Goal: Navigation & Orientation: Find specific page/section

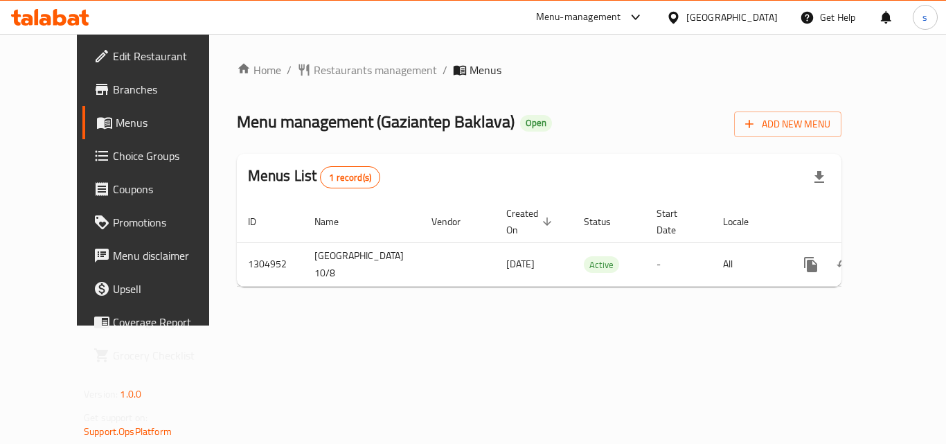
click at [681, 15] on icon at bounding box center [673, 17] width 15 height 15
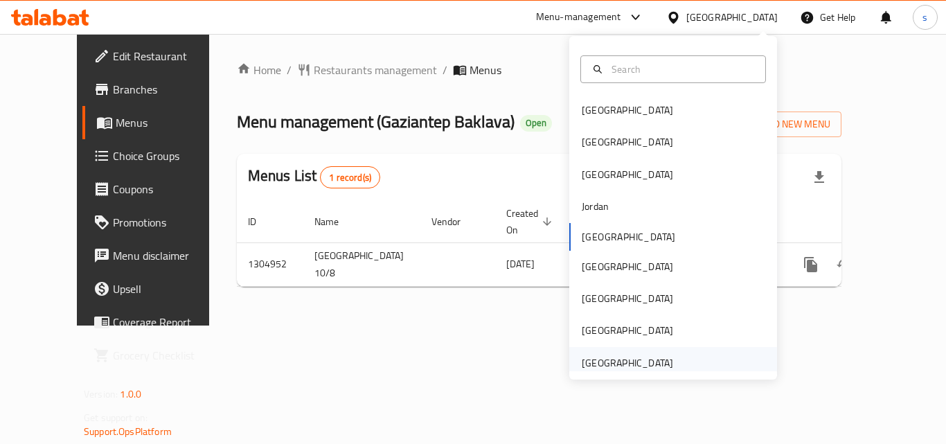
click at [655, 364] on div "United Arab Emirates" at bounding box center [627, 362] width 91 height 15
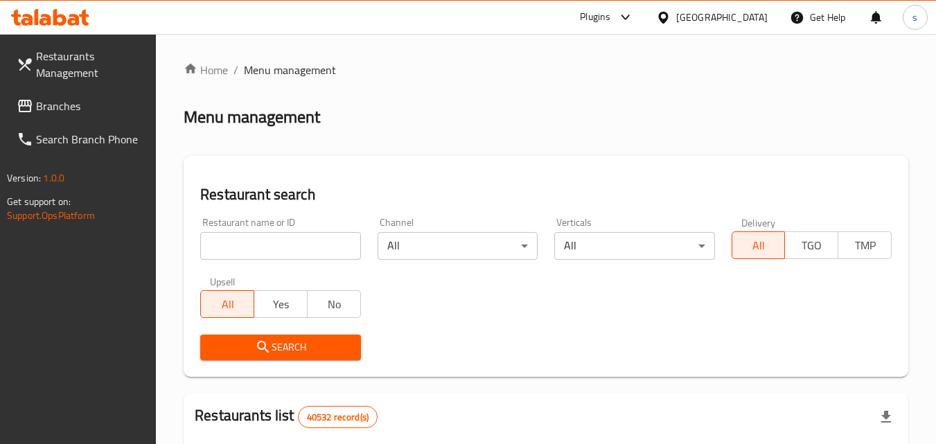
click at [82, 114] on link "Branches" at bounding box center [81, 105] width 151 height 33
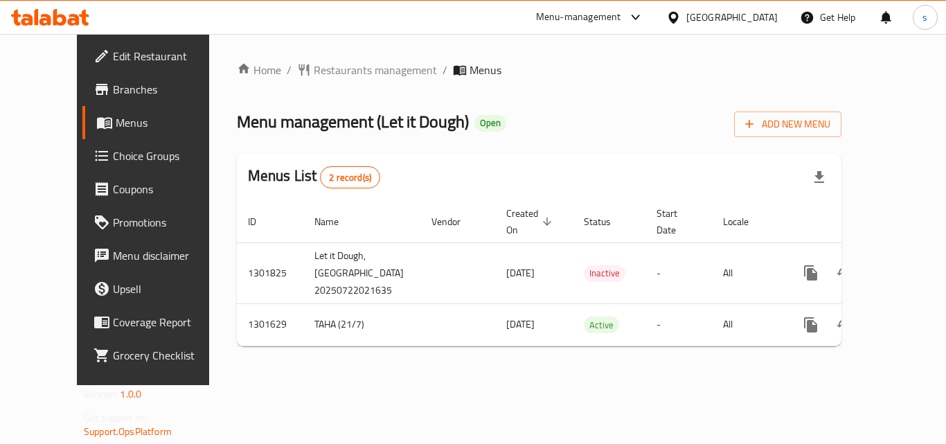
click at [734, 10] on div "[GEOGRAPHIC_DATA]" at bounding box center [731, 17] width 91 height 15
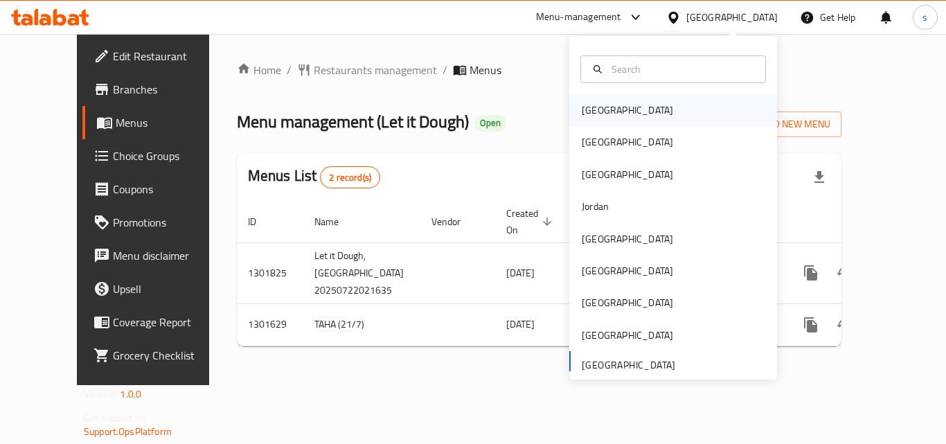
click at [636, 116] on div "[GEOGRAPHIC_DATA]" at bounding box center [673, 110] width 208 height 32
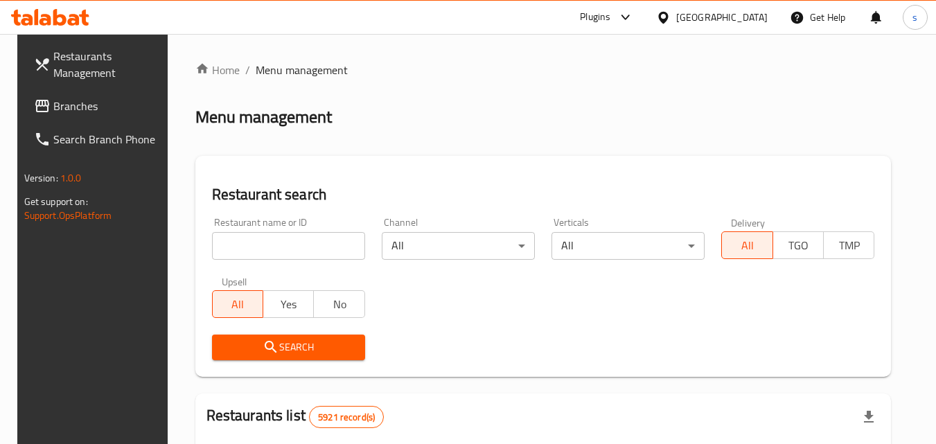
click at [53, 107] on span "Branches" at bounding box center [107, 106] width 109 height 17
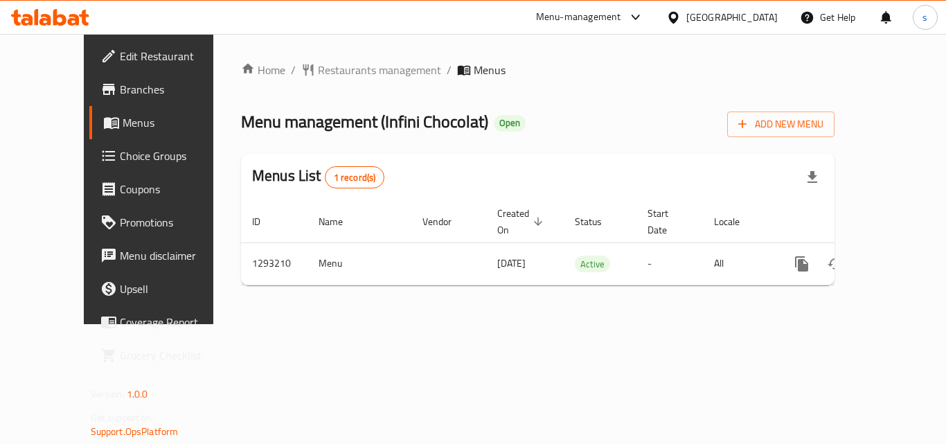
click at [755, 19] on div "[GEOGRAPHIC_DATA]" at bounding box center [731, 17] width 91 height 15
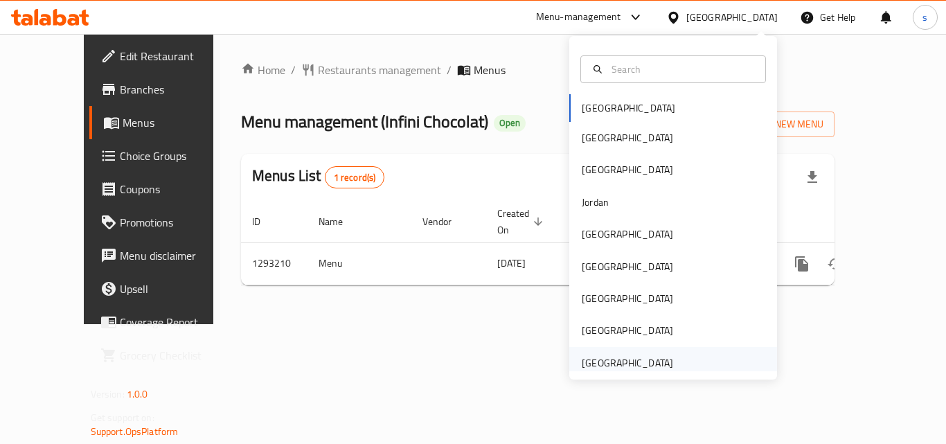
click at [622, 362] on div "[GEOGRAPHIC_DATA]" at bounding box center [627, 362] width 91 height 15
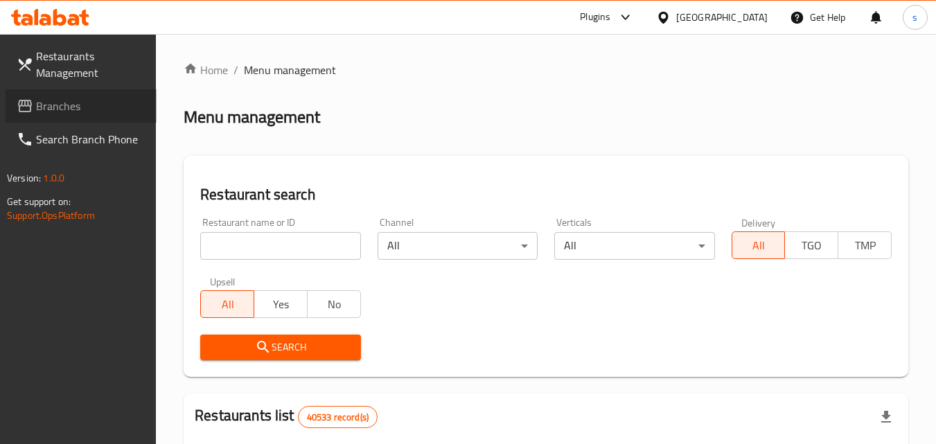
click at [66, 107] on span "Branches" at bounding box center [90, 106] width 109 height 17
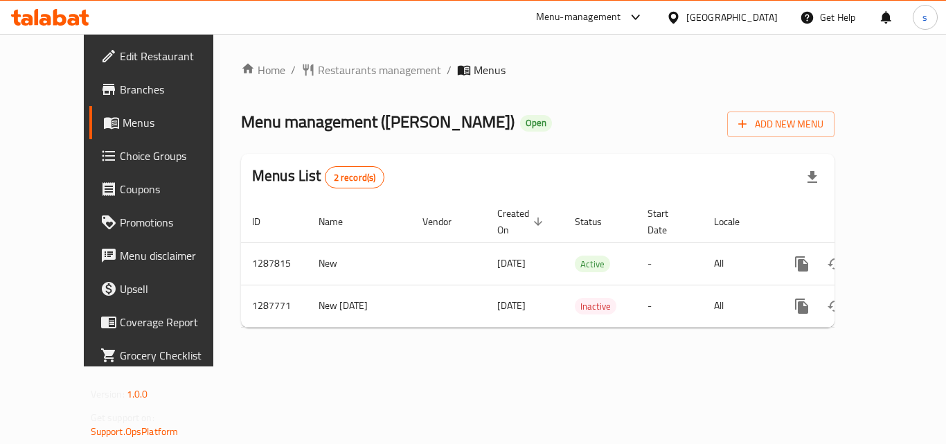
click at [746, 7] on div "[GEOGRAPHIC_DATA]" at bounding box center [722, 17] width 134 height 33
click at [715, 12] on div "[GEOGRAPHIC_DATA]" at bounding box center [731, 17] width 91 height 15
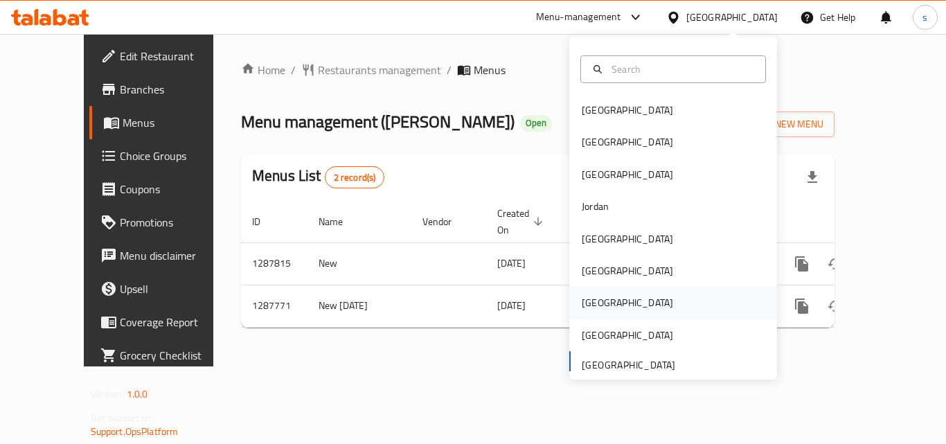
click at [582, 303] on div "[GEOGRAPHIC_DATA]" at bounding box center [627, 302] width 91 height 15
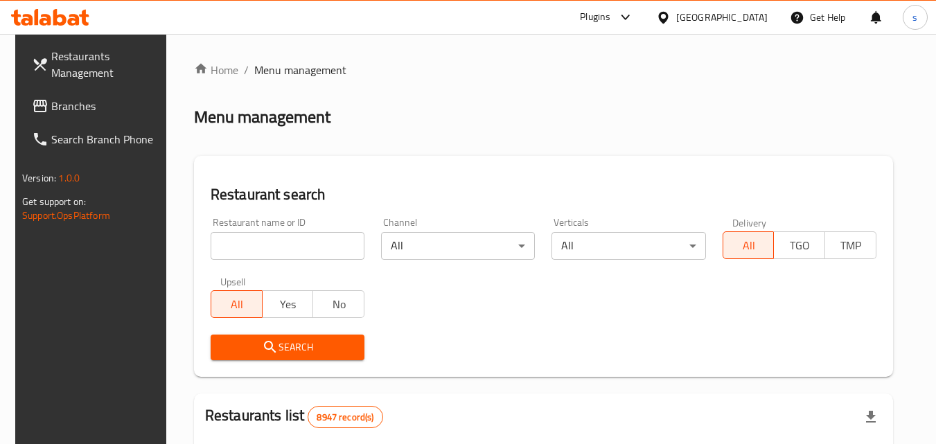
click at [57, 107] on span "Branches" at bounding box center [105, 106] width 109 height 17
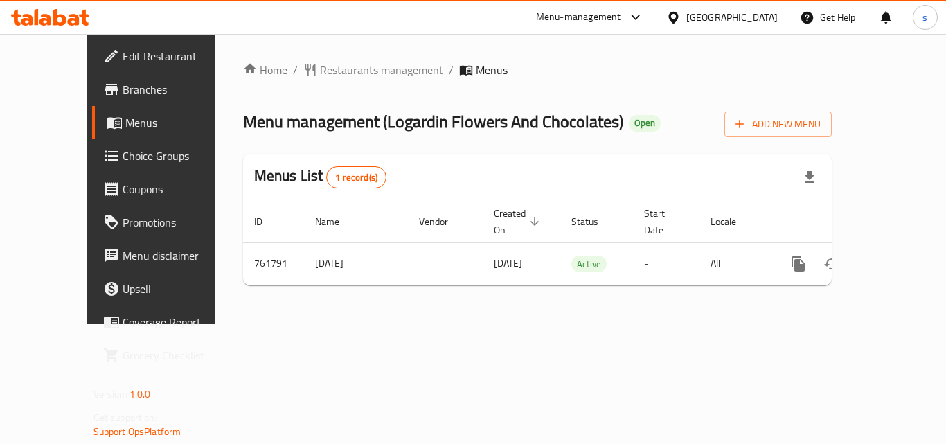
click at [762, 12] on div "[GEOGRAPHIC_DATA]" at bounding box center [731, 17] width 91 height 15
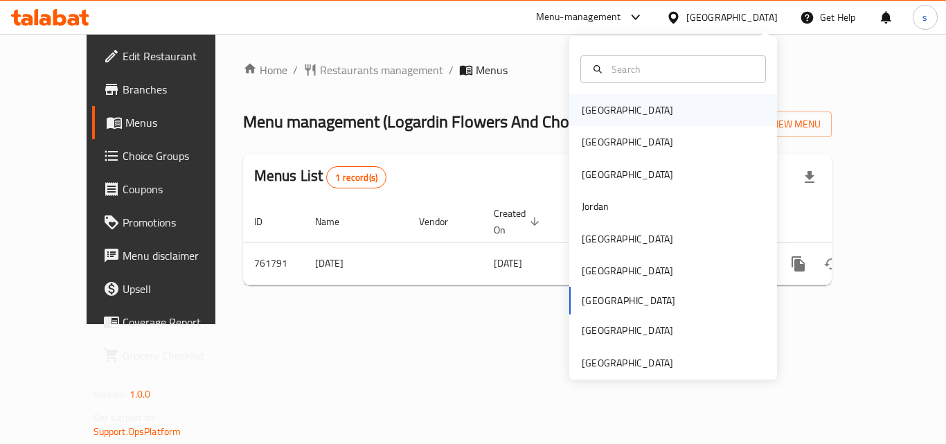
click at [623, 104] on div "[GEOGRAPHIC_DATA]" at bounding box center [673, 110] width 208 height 32
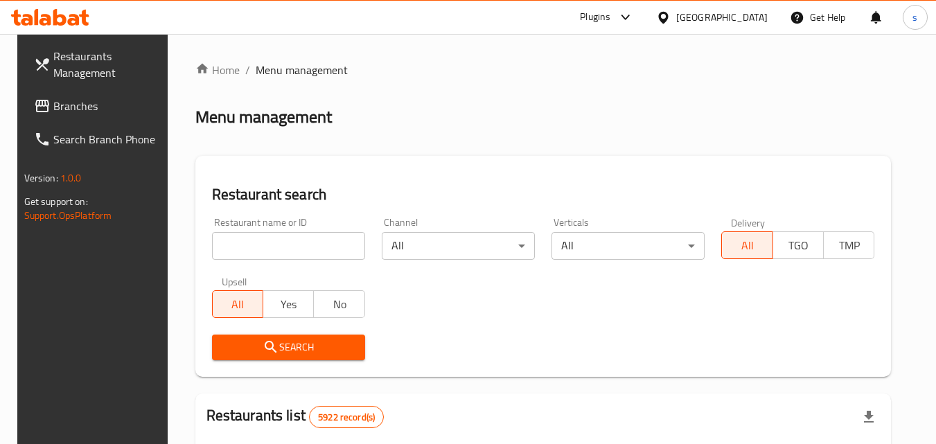
click at [78, 113] on span "Branches" at bounding box center [107, 106] width 109 height 17
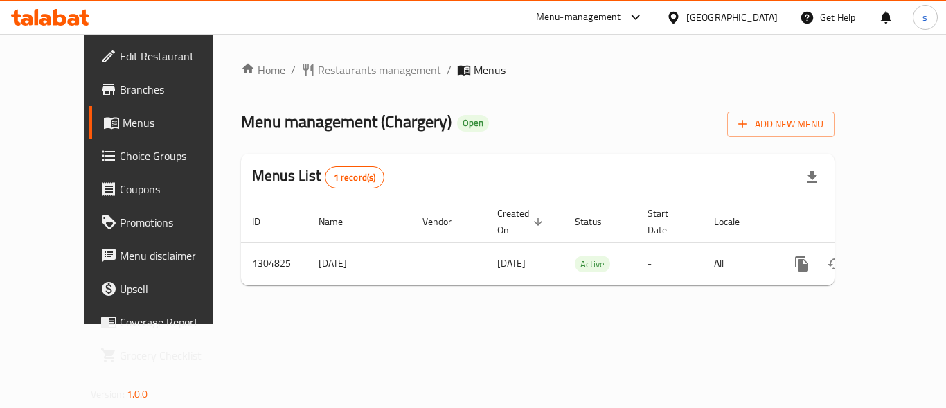
click at [764, 10] on div "[GEOGRAPHIC_DATA]" at bounding box center [731, 17] width 91 height 15
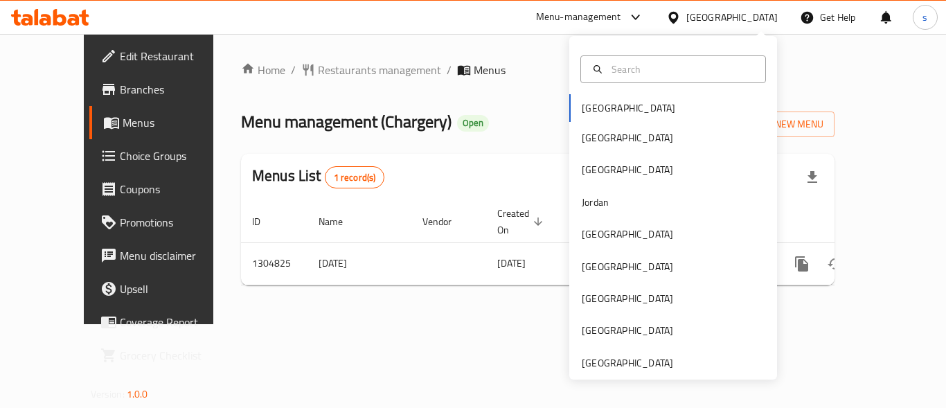
click at [598, 112] on div "Bahrain Egypt Iraq Jordan Kuwait Oman Qatar Saudi Arabia United Arab Emirates" at bounding box center [673, 236] width 208 height 285
click at [585, 102] on div "Bahrain Egypt Iraq Jordan Kuwait Oman Qatar Saudi Arabia United Arab Emirates" at bounding box center [673, 236] width 208 height 285
click at [585, 106] on div "Bahrain Egypt Iraq Jordan Kuwait Oman Qatar Saudi Arabia United Arab Emirates" at bounding box center [673, 236] width 208 height 285
click at [586, 150] on div "Egypt" at bounding box center [628, 138] width 114 height 32
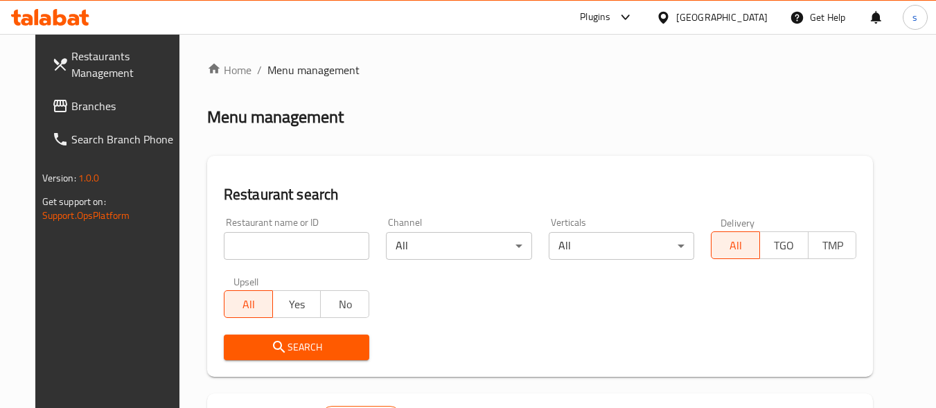
click at [748, 13] on div "Egypt" at bounding box center [721, 17] width 91 height 15
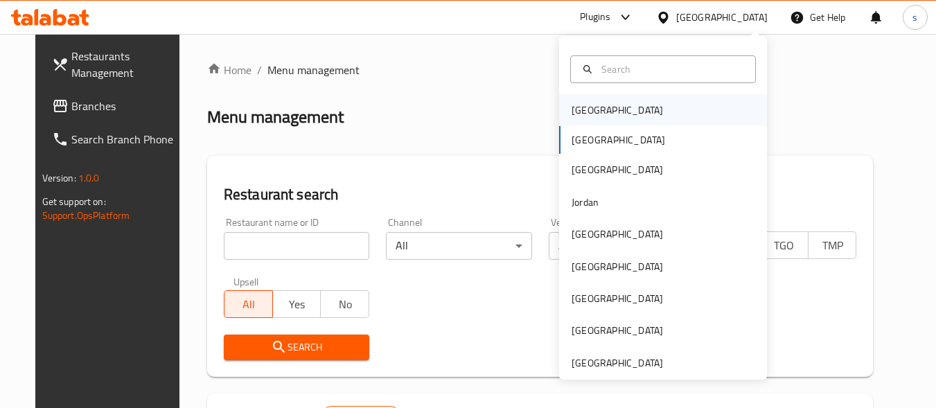
click at [597, 114] on div "Bahrain" at bounding box center [617, 110] width 114 height 32
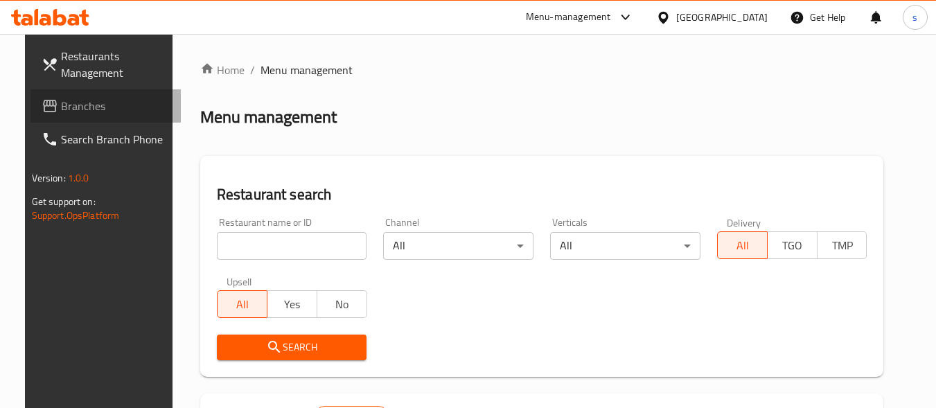
click at [97, 101] on span "Branches" at bounding box center [115, 106] width 109 height 17
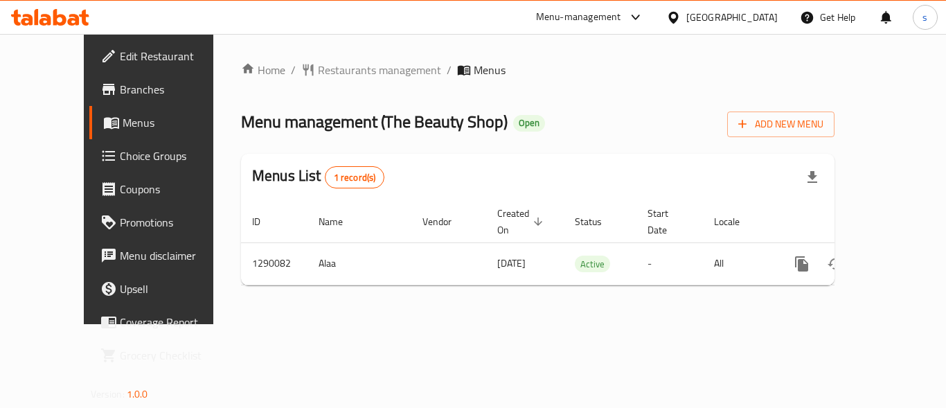
click at [681, 17] on icon at bounding box center [673, 17] width 15 height 15
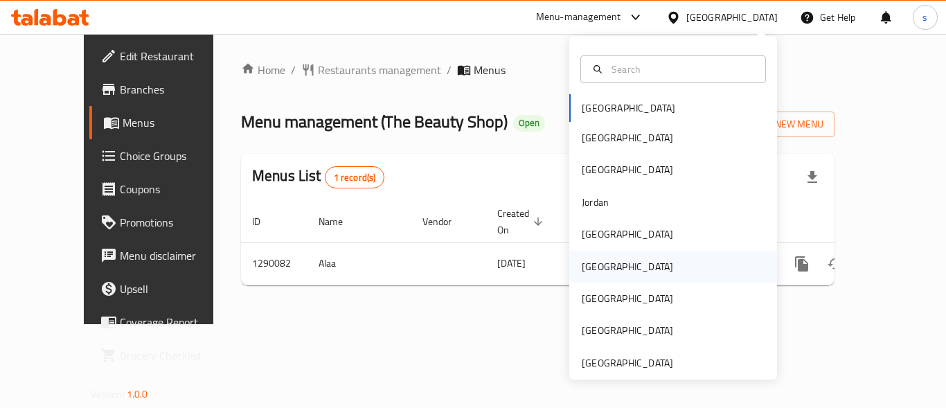
click at [589, 261] on div "[GEOGRAPHIC_DATA]" at bounding box center [627, 266] width 91 height 15
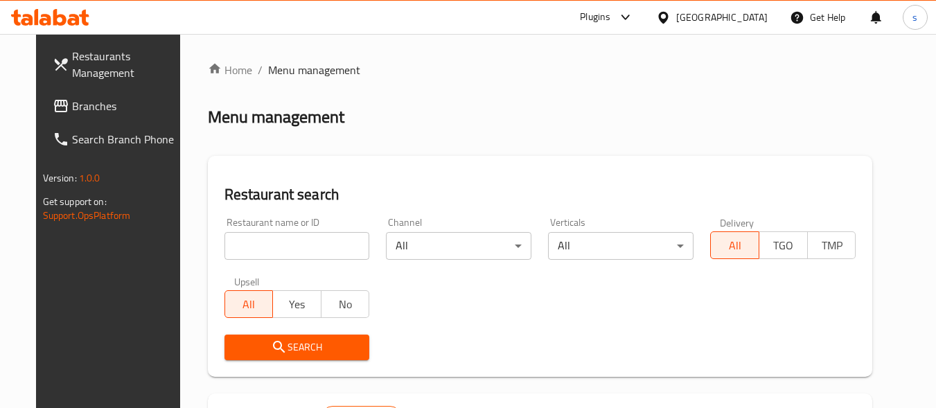
click at [670, 17] on icon at bounding box center [663, 17] width 15 height 15
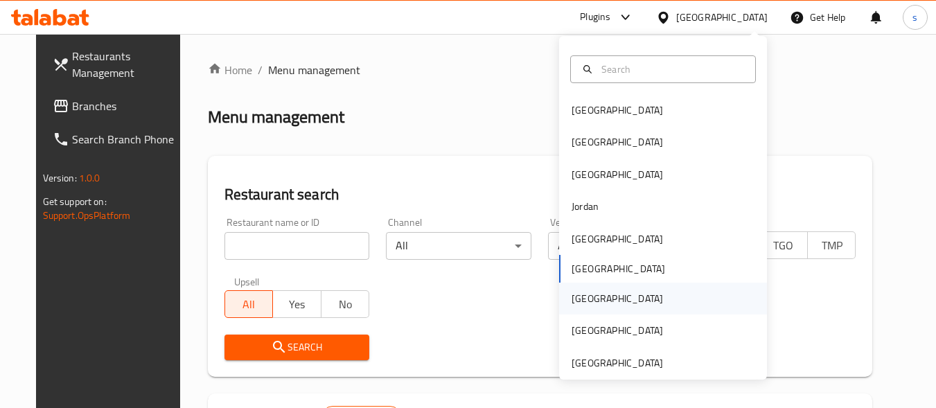
click at [594, 301] on div "[GEOGRAPHIC_DATA]" at bounding box center [617, 299] width 114 height 32
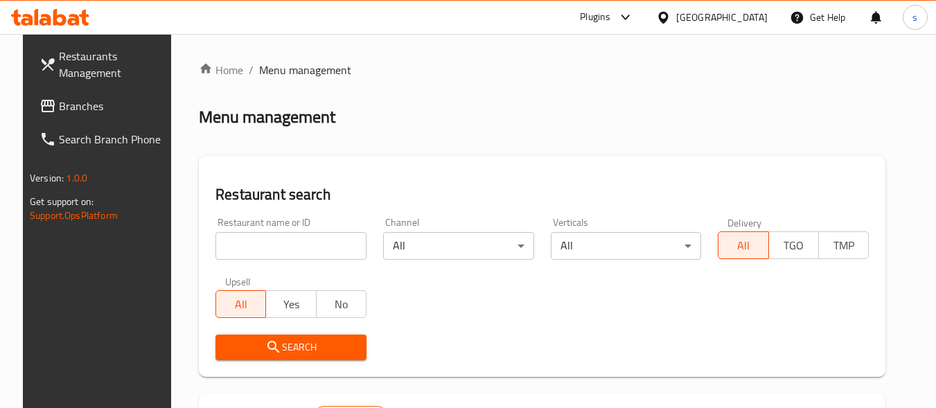
click at [89, 100] on span "Branches" at bounding box center [113, 106] width 109 height 17
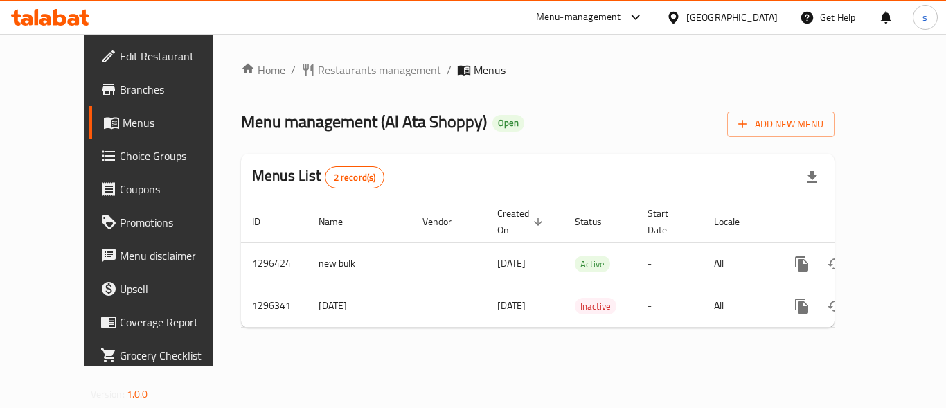
click at [681, 16] on icon at bounding box center [673, 17] width 15 height 15
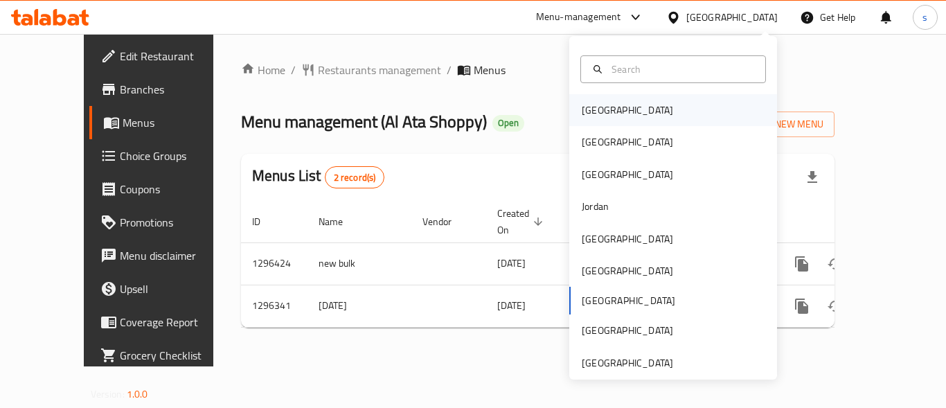
click at [591, 102] on div "[GEOGRAPHIC_DATA]" at bounding box center [627, 109] width 91 height 15
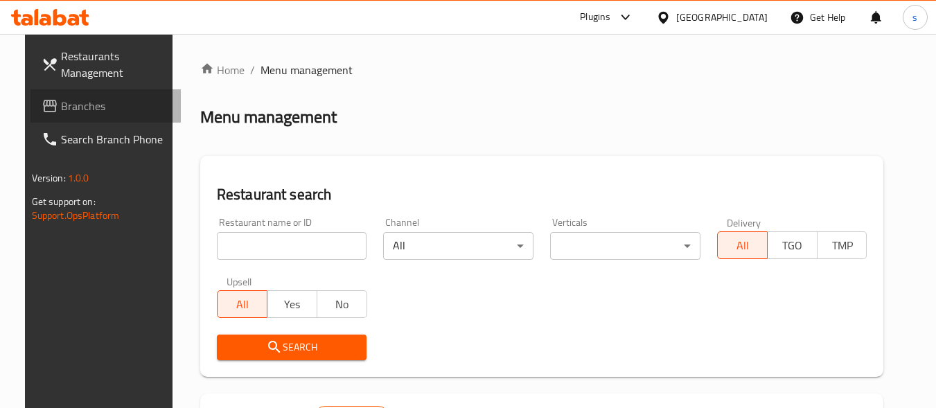
click at [75, 109] on span "Branches" at bounding box center [115, 106] width 109 height 17
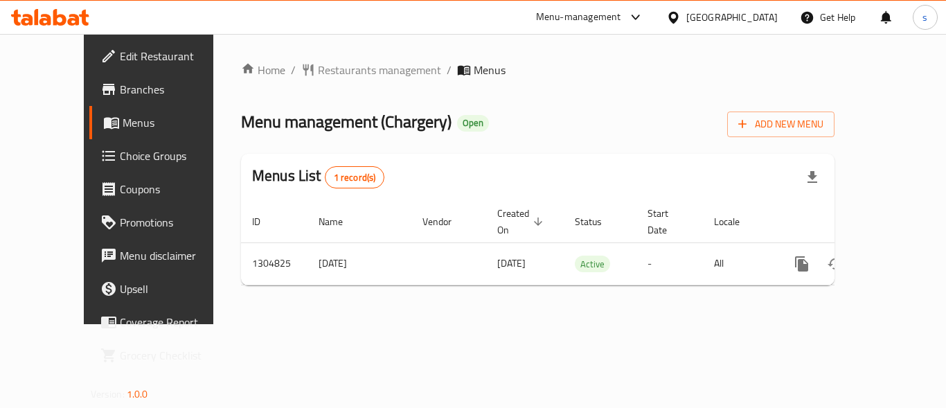
click at [762, 18] on div "[GEOGRAPHIC_DATA]" at bounding box center [731, 17] width 91 height 15
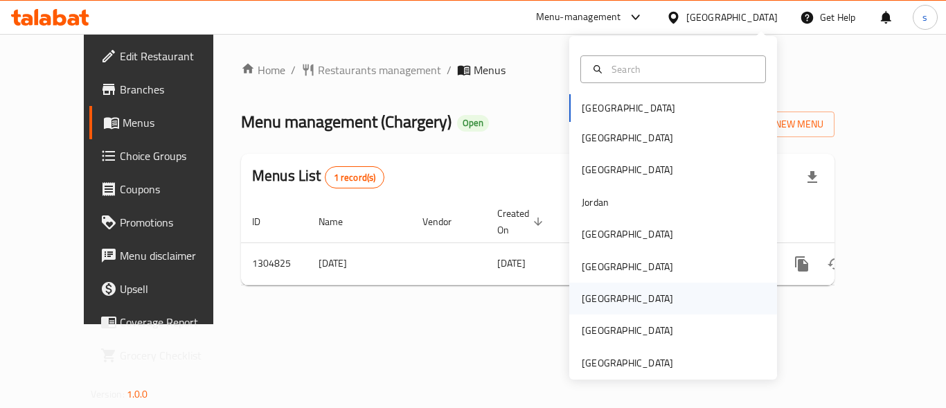
click at [611, 297] on div "[GEOGRAPHIC_DATA]" at bounding box center [673, 299] width 208 height 32
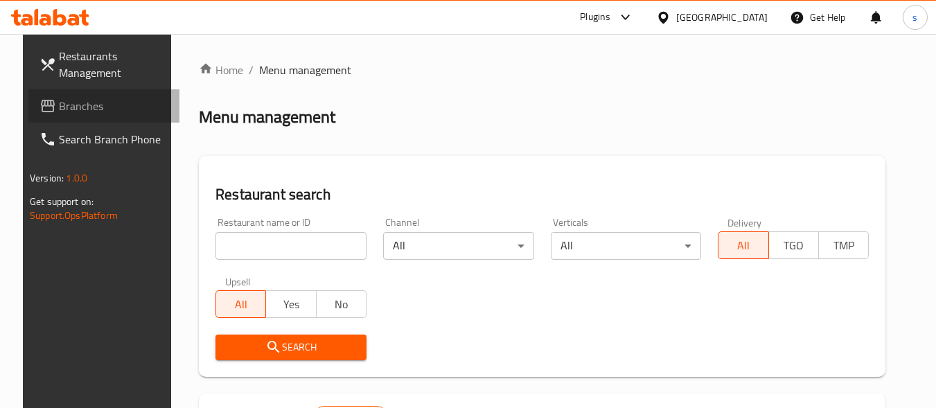
click at [108, 109] on span "Branches" at bounding box center [113, 106] width 109 height 17
